Goal: Transaction & Acquisition: Purchase product/service

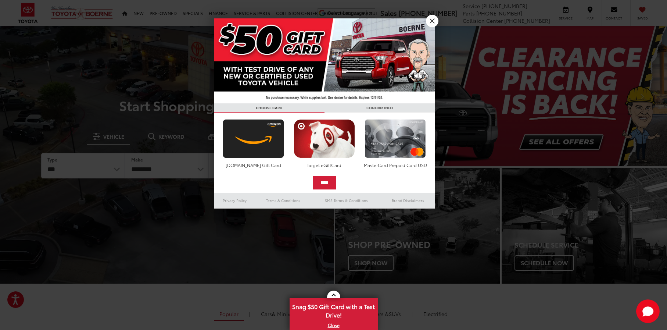
click at [431, 21] on link "X" at bounding box center [432, 21] width 12 height 12
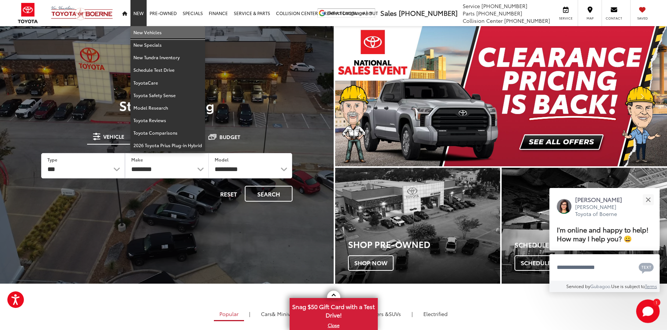
click at [140, 30] on link "New Vehicles" at bounding box center [167, 32] width 75 height 12
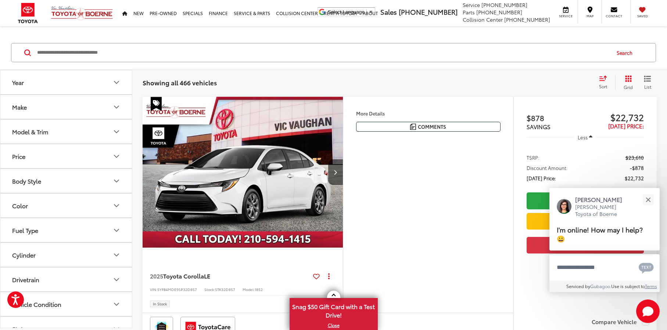
click at [116, 85] on icon "Year" at bounding box center [116, 82] width 9 height 9
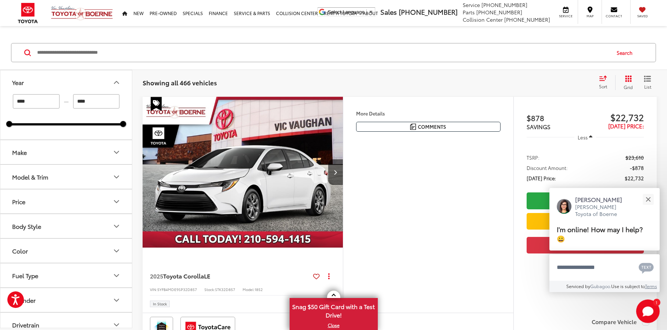
click at [116, 176] on icon "Model & Trim" at bounding box center [116, 176] width 9 height 9
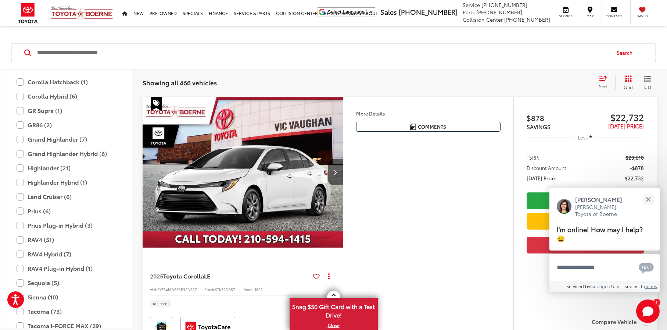
scroll to position [233, 0]
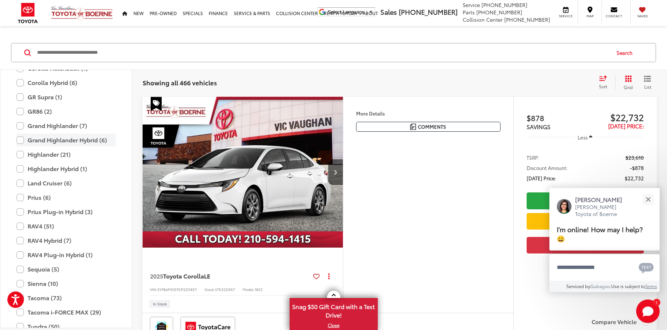
click at [21, 139] on label "Grand Highlander Hybrid (6)" at bounding box center [66, 139] width 99 height 13
type input "****"
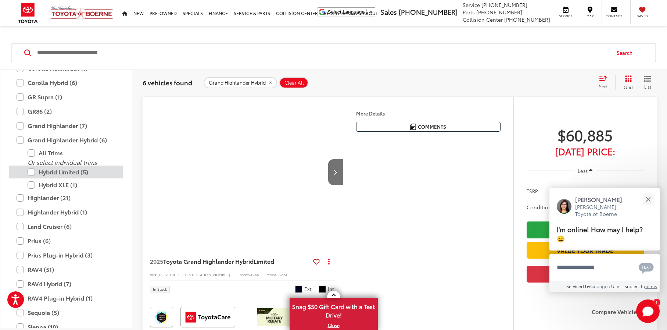
click at [32, 169] on label "Hybrid Limited (5)" at bounding box center [72, 171] width 88 height 13
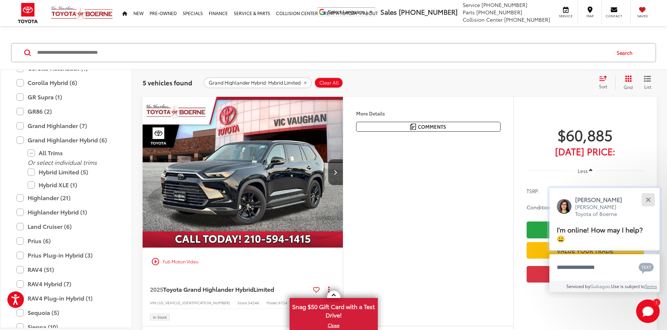
click at [650, 198] on button "Close" at bounding box center [648, 199] width 16 height 16
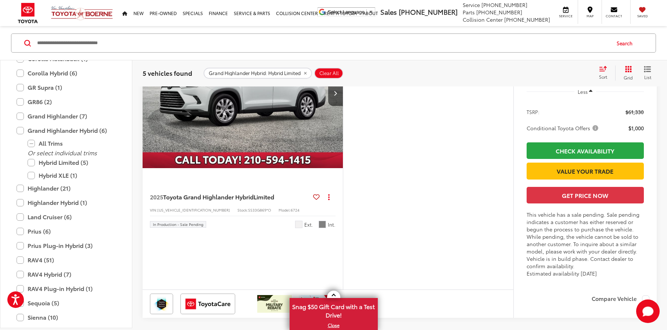
scroll to position [1231, 0]
click at [427, 50] on span "Comments" at bounding box center [432, 46] width 28 height 7
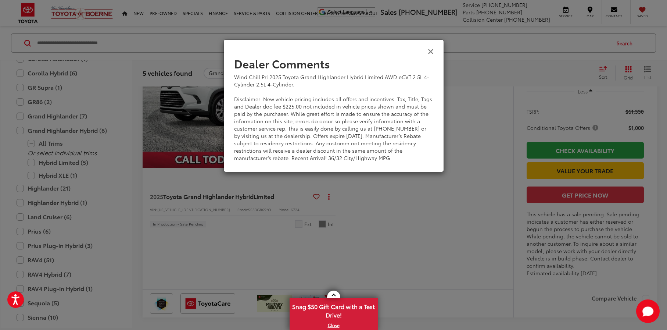
click at [429, 51] on icon "Close" at bounding box center [431, 51] width 6 height 8
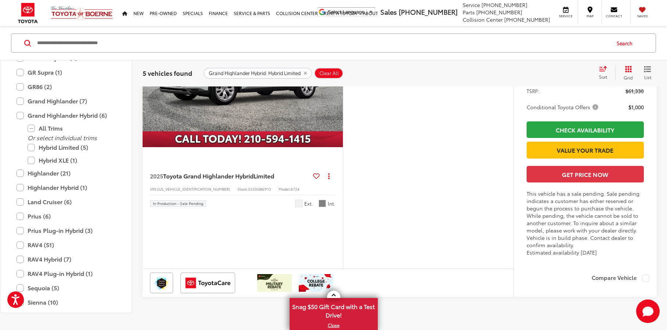
scroll to position [1251, 0]
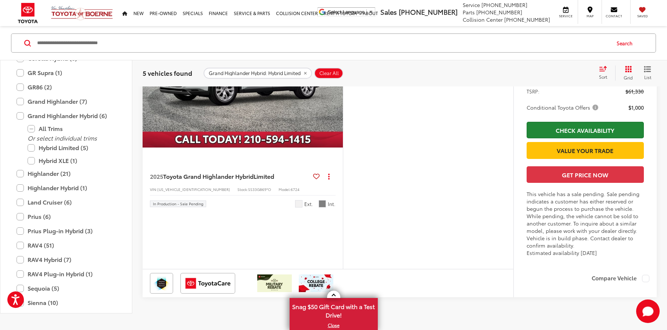
click at [555, 138] on link "Check Availability" at bounding box center [585, 130] width 117 height 17
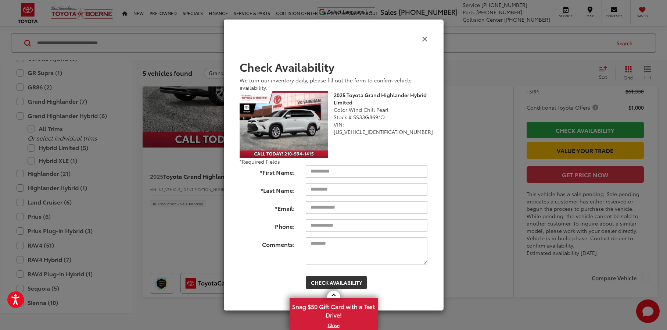
click at [425, 38] on icon "Close" at bounding box center [425, 39] width 6 height 8
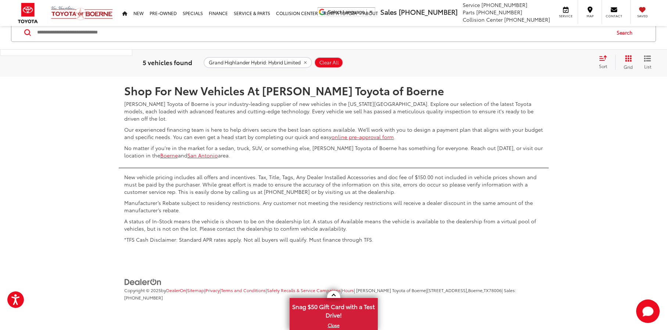
scroll to position [1519, 0]
